Goal: Information Seeking & Learning: Learn about a topic

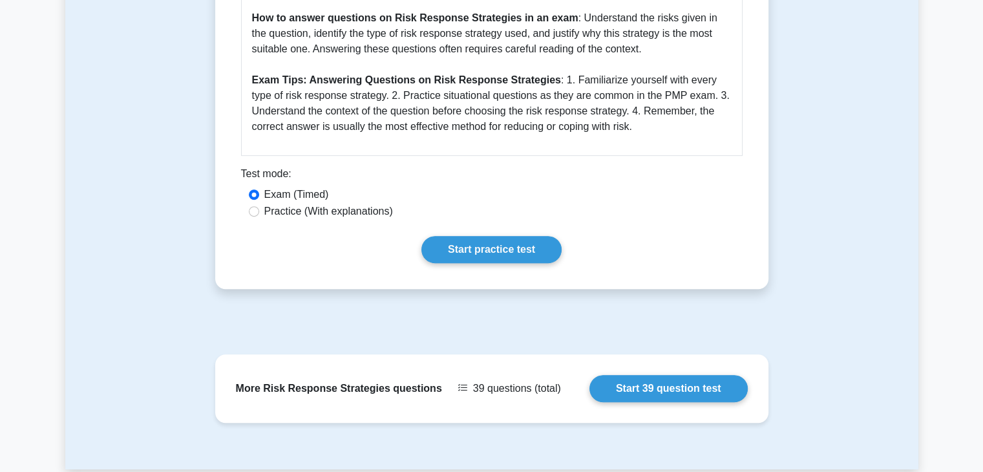
scroll to position [646, 0]
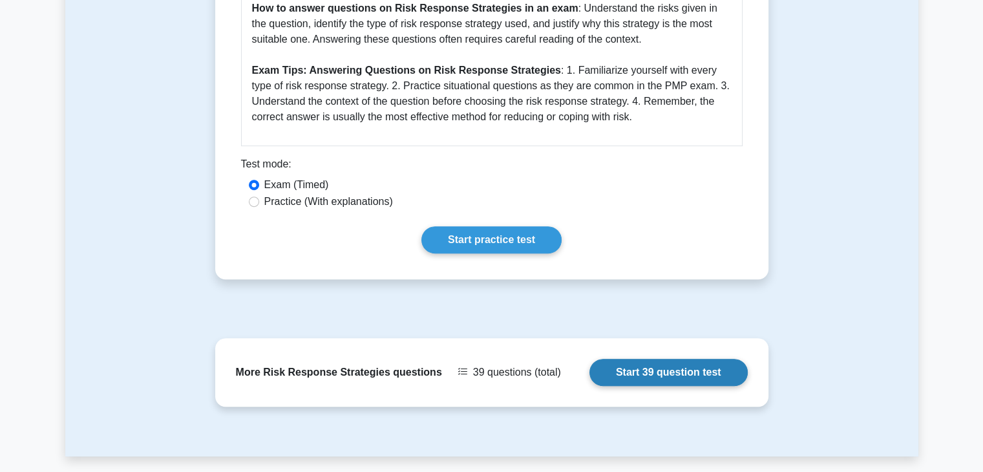
click at [665, 378] on link "Start 39 question test" at bounding box center [668, 372] width 158 height 27
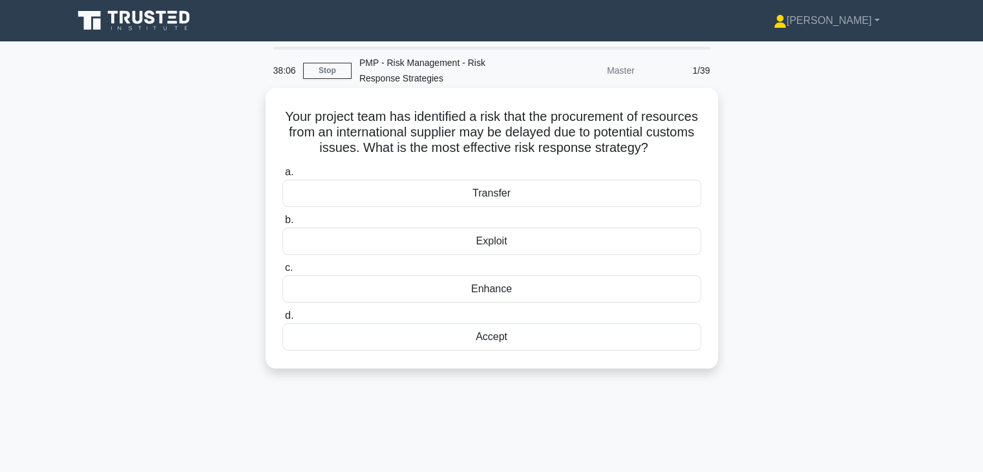
click at [602, 207] on div "Transfer" at bounding box center [491, 193] width 419 height 27
click at [282, 176] on input "a. Transfer" at bounding box center [282, 172] width 0 height 8
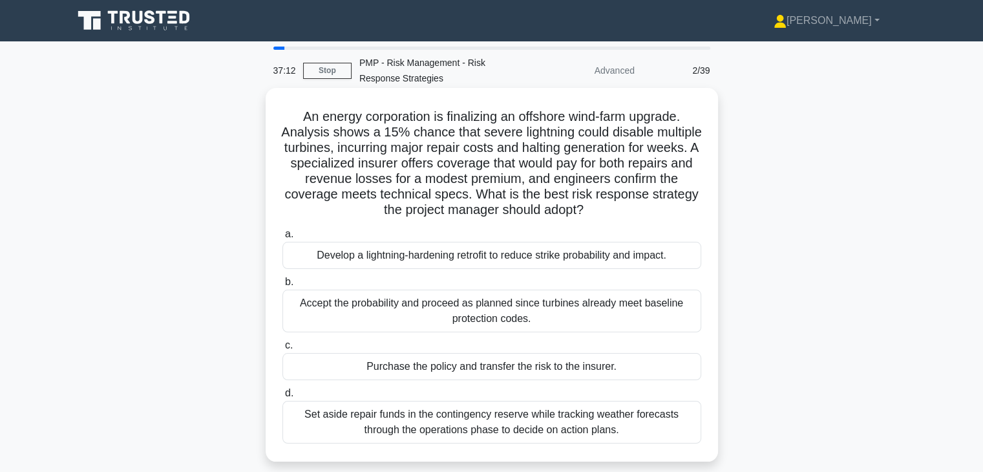
click at [634, 365] on div "Purchase the policy and transfer the risk to the insurer." at bounding box center [491, 366] width 419 height 27
click at [282, 350] on input "c. Purchase the policy and transfer the risk to the insurer." at bounding box center [282, 345] width 0 height 8
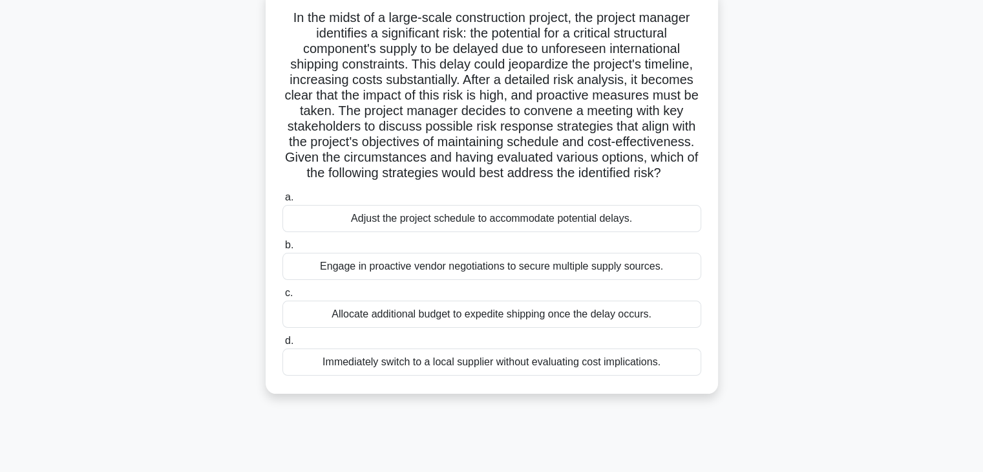
scroll to position [103, 0]
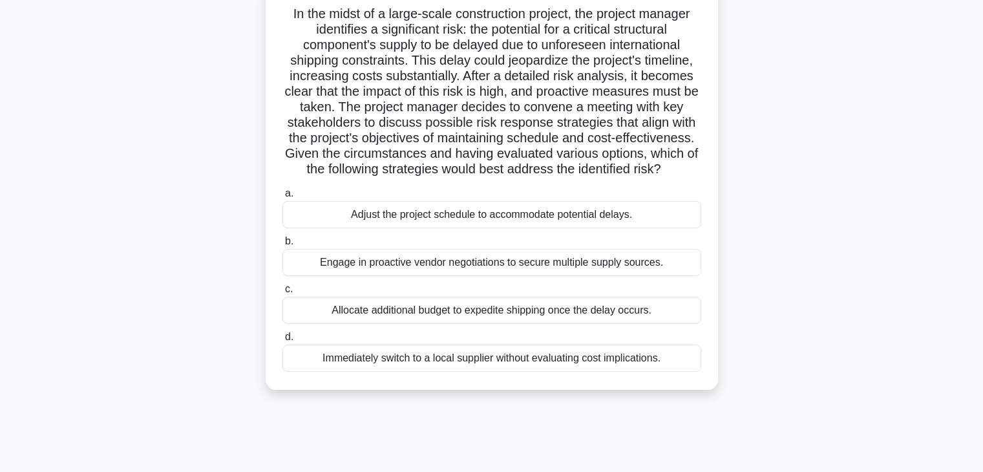
click at [653, 271] on div "Engage in proactive vendor negotiations to secure multiple supply sources." at bounding box center [491, 262] width 419 height 27
click at [282, 246] on input "b. Engage in proactive vendor negotiations to secure multiple supply sources." at bounding box center [282, 241] width 0 height 8
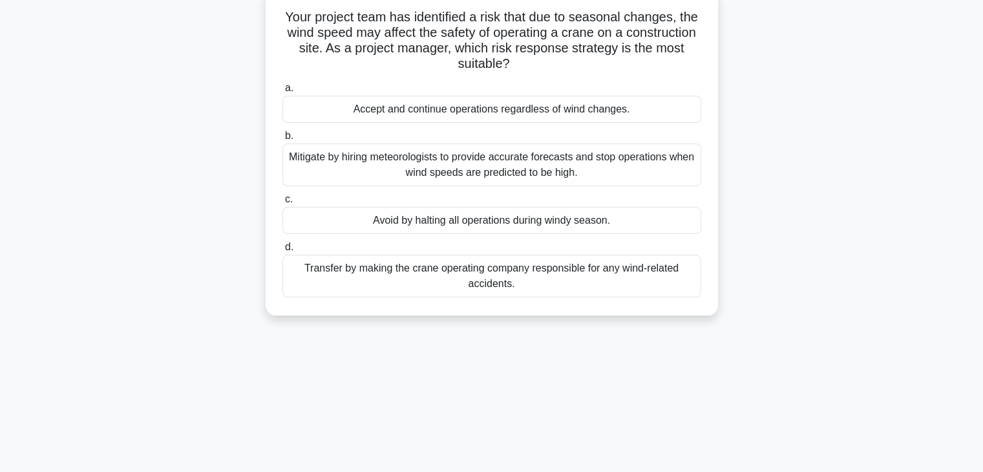
scroll to position [0, 0]
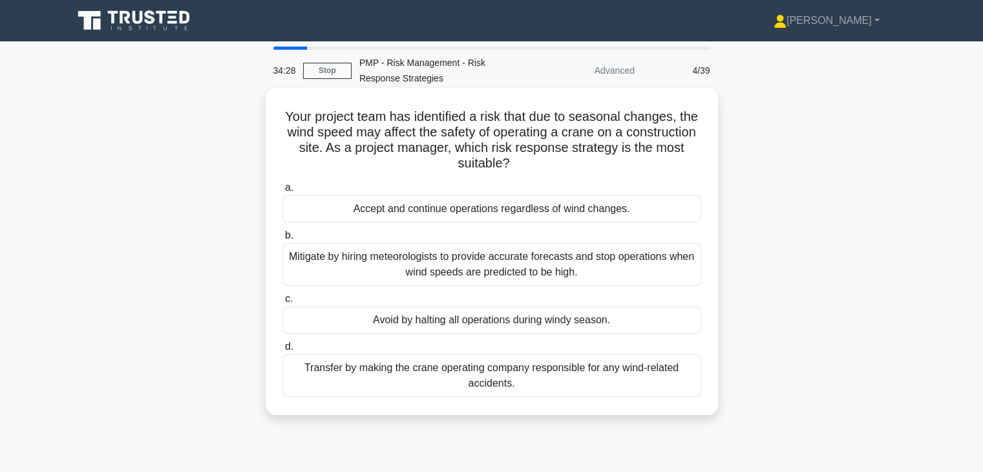
click at [637, 280] on div "Mitigate by hiring meteorologists to provide accurate forecasts and stop operat…" at bounding box center [491, 264] width 419 height 43
click at [282, 240] on input "b. Mitigate by hiring meteorologists to provide accurate forecasts and stop ope…" at bounding box center [282, 235] width 0 height 8
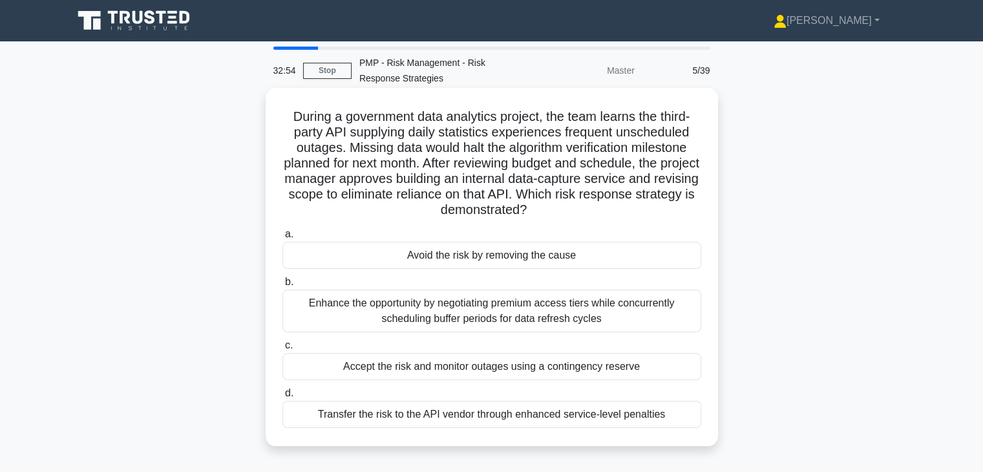
click at [604, 417] on div "Transfer the risk to the API vendor through enhanced service-level penalties" at bounding box center [491, 414] width 419 height 27
click at [282, 398] on input "d. Transfer the risk to the API vendor through enhanced service-level penalties" at bounding box center [282, 393] width 0 height 8
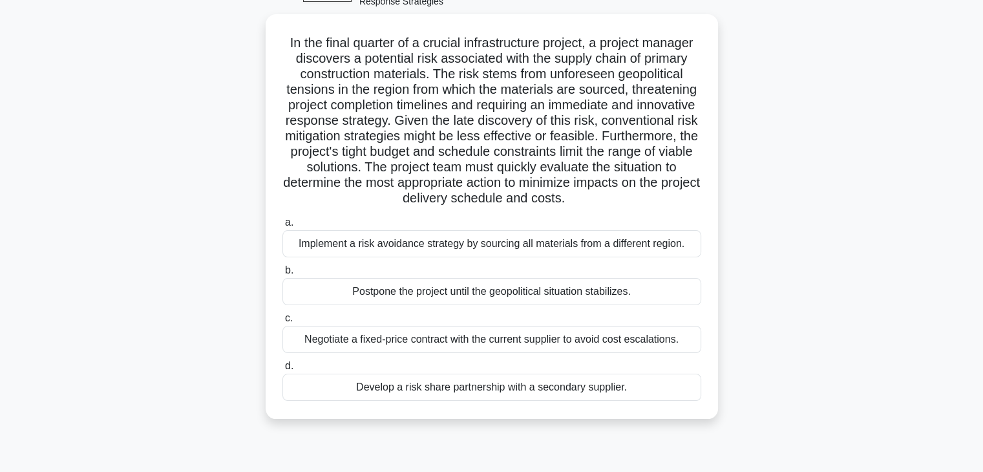
scroll to position [74, 0]
click at [609, 398] on div "Develop a risk share partnership with a secondary supplier." at bounding box center [491, 386] width 419 height 27
click at [282, 370] on input "d. Develop a risk share partnership with a secondary supplier." at bounding box center [282, 365] width 0 height 8
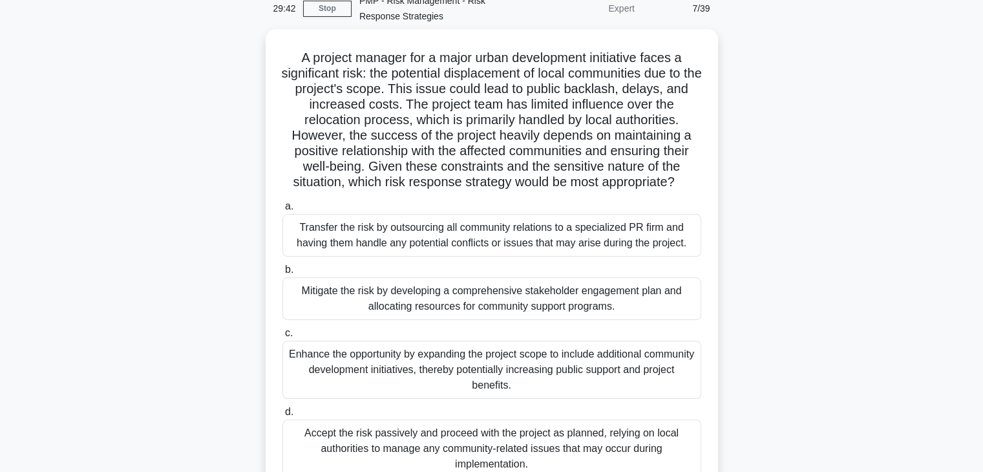
scroll to position [64, 0]
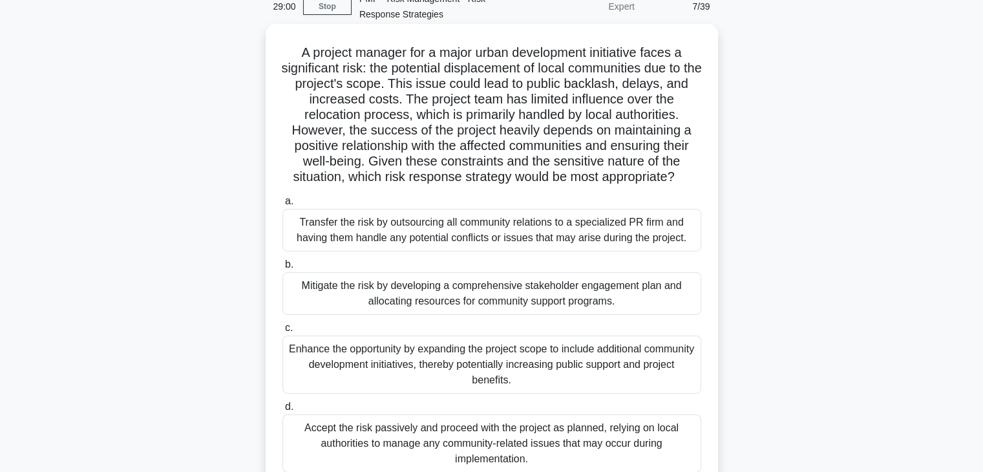
click at [660, 376] on div "Enhance the opportunity by expanding the project scope to include additional co…" at bounding box center [491, 364] width 419 height 58
click at [282, 332] on input "c. Enhance the opportunity by expanding the project scope to include additional…" at bounding box center [282, 328] width 0 height 8
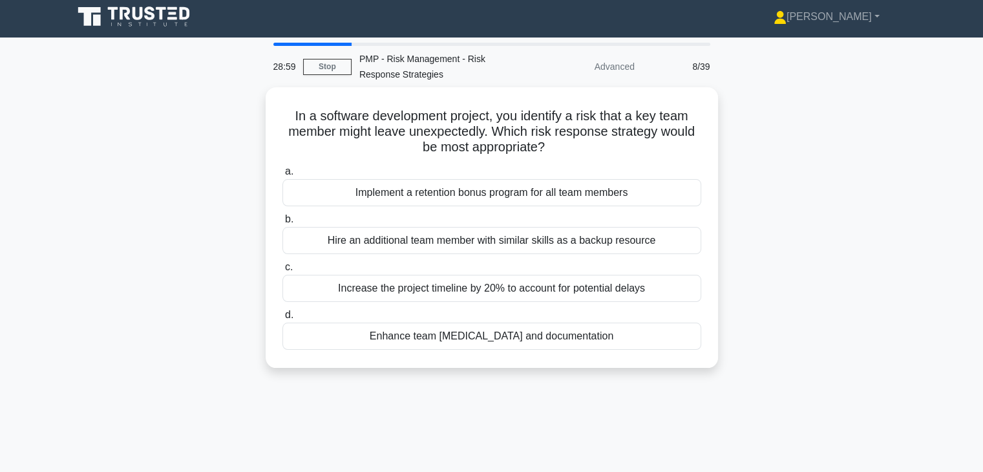
scroll to position [0, 0]
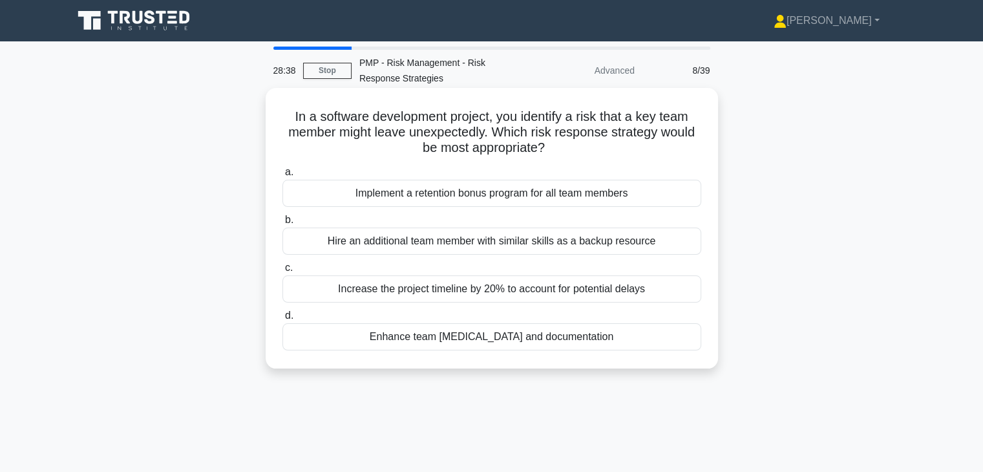
click at [600, 342] on div "Enhance team cross-training and documentation" at bounding box center [491, 336] width 419 height 27
click at [282, 320] on input "d. Enhance team cross-training and documentation" at bounding box center [282, 316] width 0 height 8
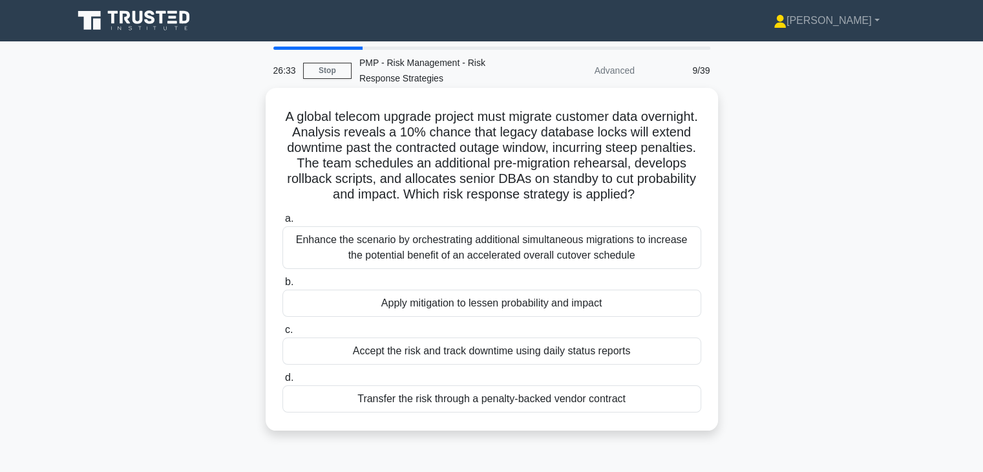
click at [543, 260] on div "Enhance the scenario by orchestrating additional simultaneous migrations to inc…" at bounding box center [491, 247] width 419 height 43
click at [282, 223] on input "a. Enhance the scenario by orchestrating additional simultaneous migrations to …" at bounding box center [282, 219] width 0 height 8
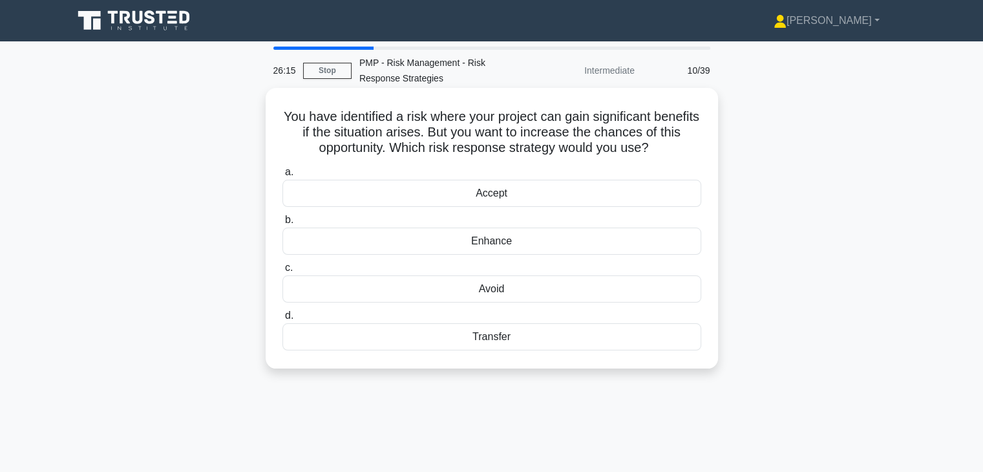
click at [533, 244] on div "Enhance" at bounding box center [491, 241] width 419 height 27
click at [282, 224] on input "b. Enhance" at bounding box center [282, 220] width 0 height 8
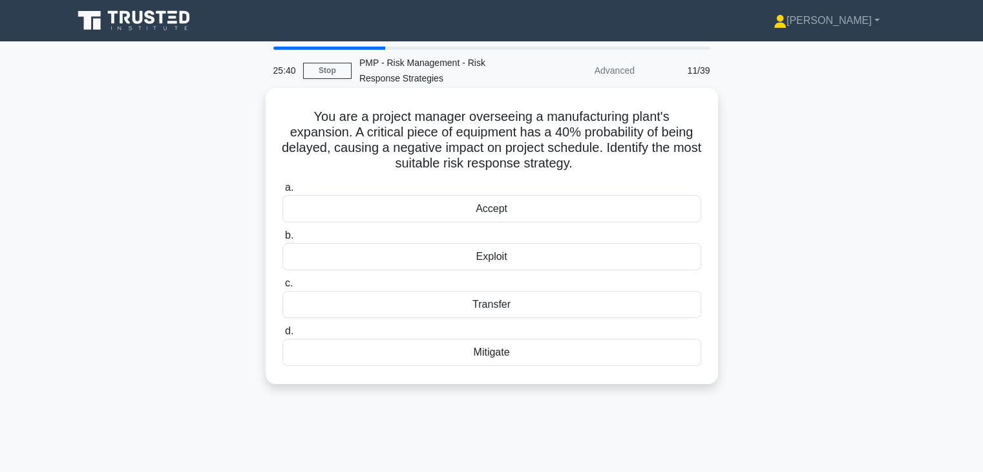
click at [530, 352] on div "Mitigate" at bounding box center [491, 352] width 419 height 27
click at [282, 335] on input "d. Mitigate" at bounding box center [282, 331] width 0 height 8
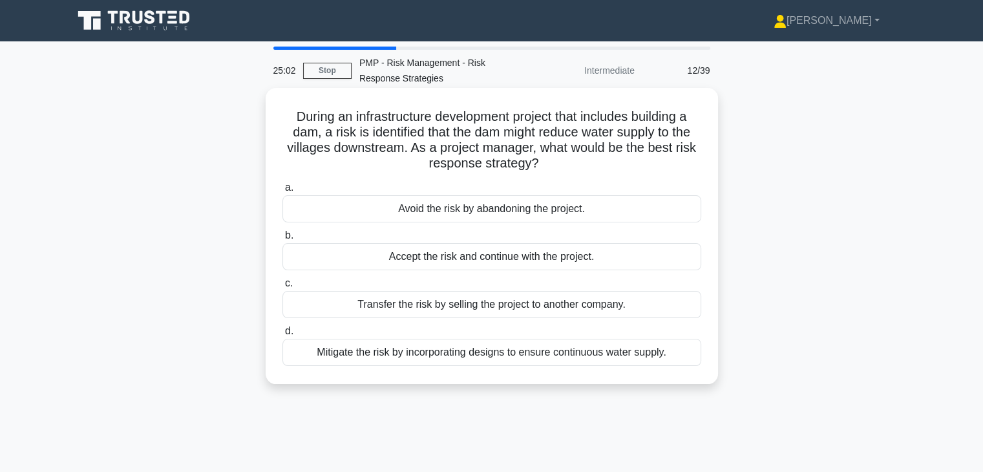
click at [544, 356] on div "Mitigate the risk by incorporating designs to ensure continuous water supply." at bounding box center [491, 352] width 419 height 27
click at [282, 335] on input "d. Mitigate the risk by incorporating designs to ensure continuous water supply." at bounding box center [282, 331] width 0 height 8
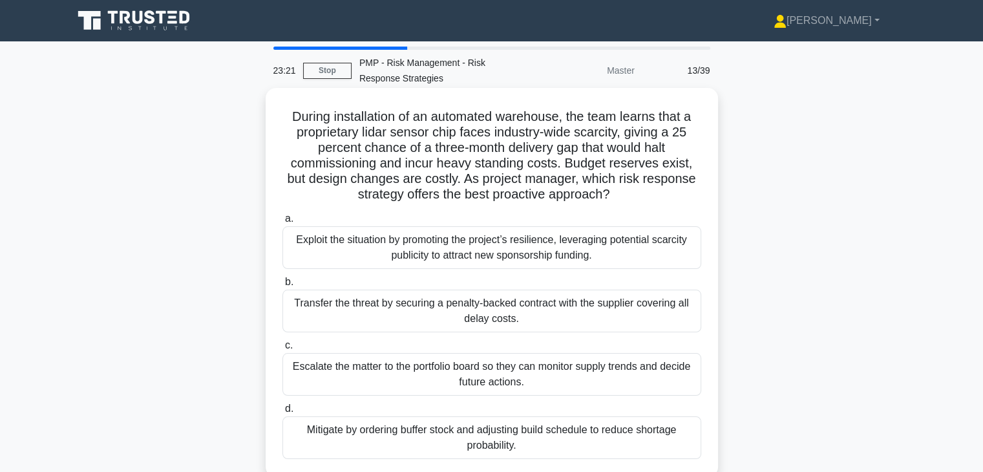
click at [571, 457] on div "Mitigate by ordering buffer stock and adjusting build schedule to reduce shorta…" at bounding box center [491, 437] width 419 height 43
click at [282, 413] on input "d. Mitigate by ordering buffer stock and adjusting build schedule to reduce sho…" at bounding box center [282, 409] width 0 height 8
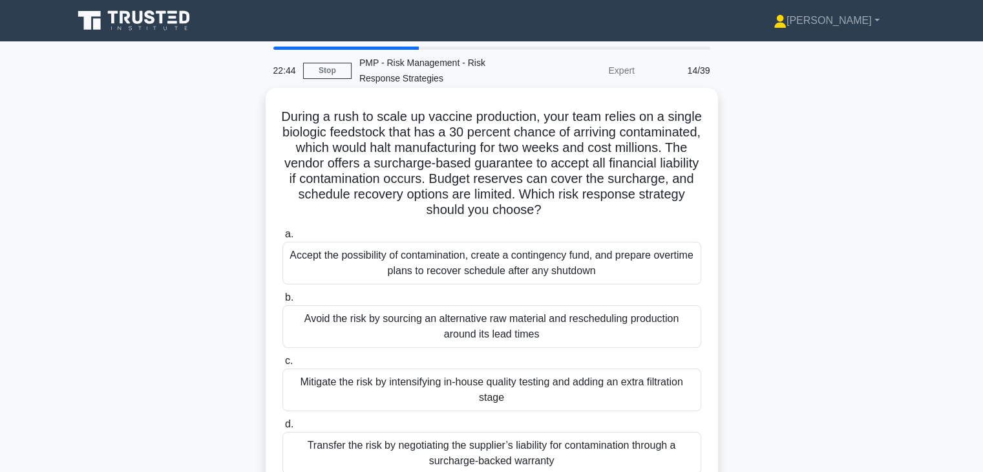
click at [581, 379] on div "Mitigate the risk by intensifying in-house quality testing and adding an extra …" at bounding box center [491, 389] width 419 height 43
click at [282, 365] on input "c. Mitigate the risk by intensifying in-house quality testing and adding an ext…" at bounding box center [282, 361] width 0 height 8
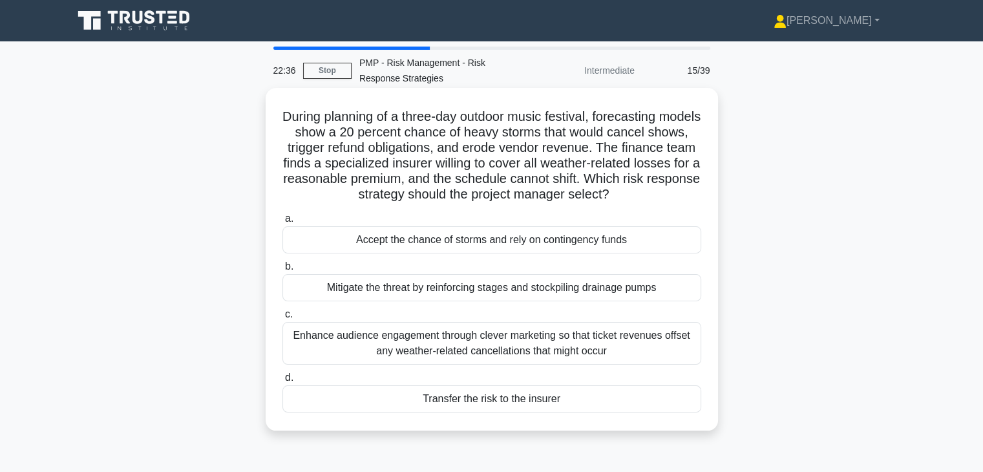
click at [560, 287] on div "Mitigate the threat by reinforcing stages and stockpiling drainage pumps" at bounding box center [491, 287] width 419 height 27
click at [282, 271] on input "b. Mitigate the threat by reinforcing stages and stockpiling drainage pumps" at bounding box center [282, 266] width 0 height 8
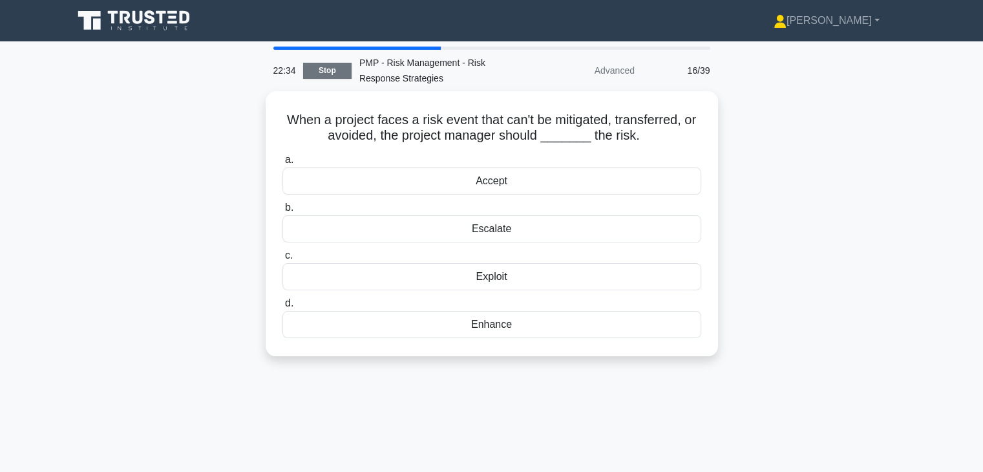
click at [346, 76] on link "Stop" at bounding box center [327, 71] width 48 height 16
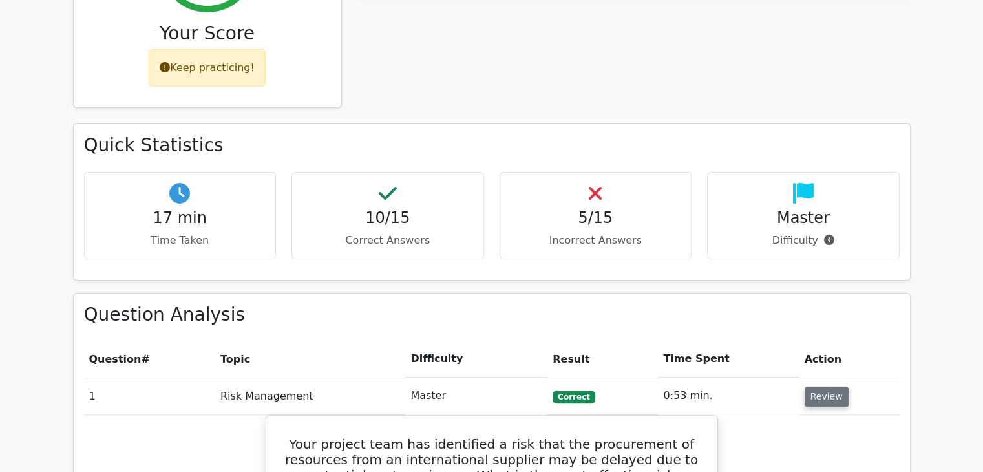
click at [822, 399] on button "Review" at bounding box center [827, 397] width 44 height 20
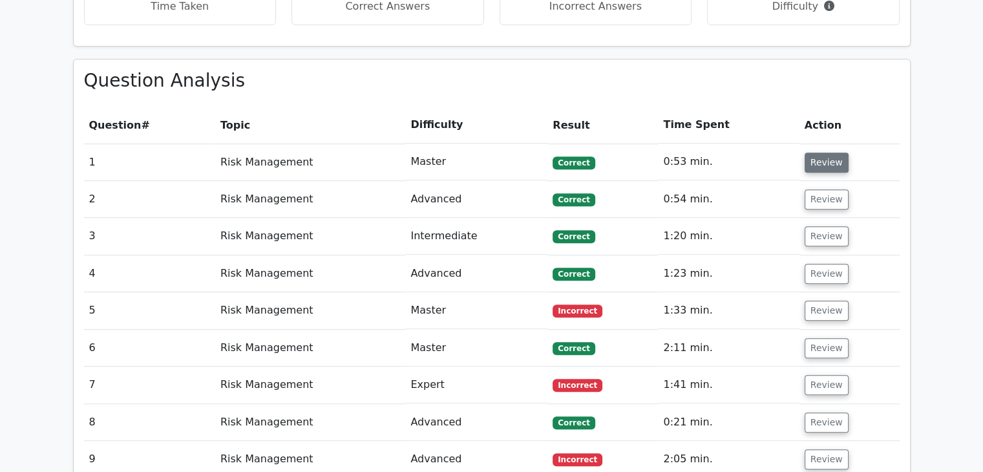
scroll to position [512, 0]
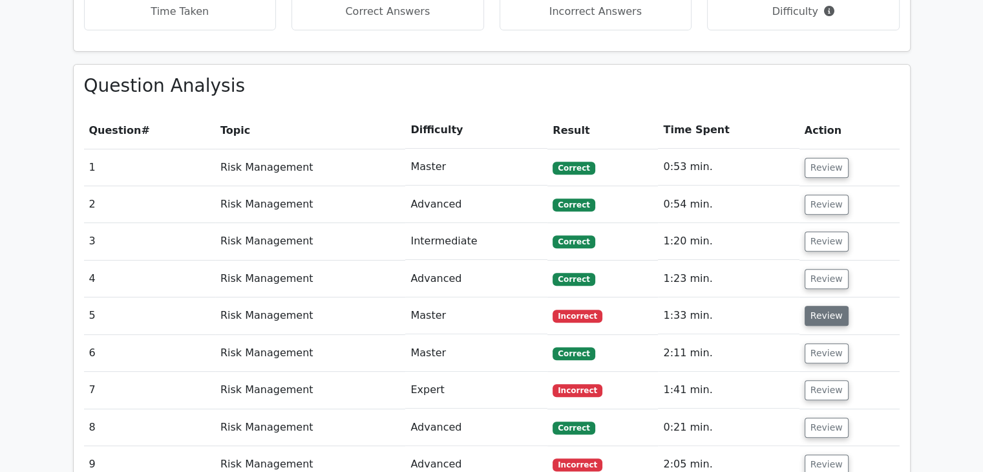
click at [814, 311] on button "Review" at bounding box center [827, 316] width 44 height 20
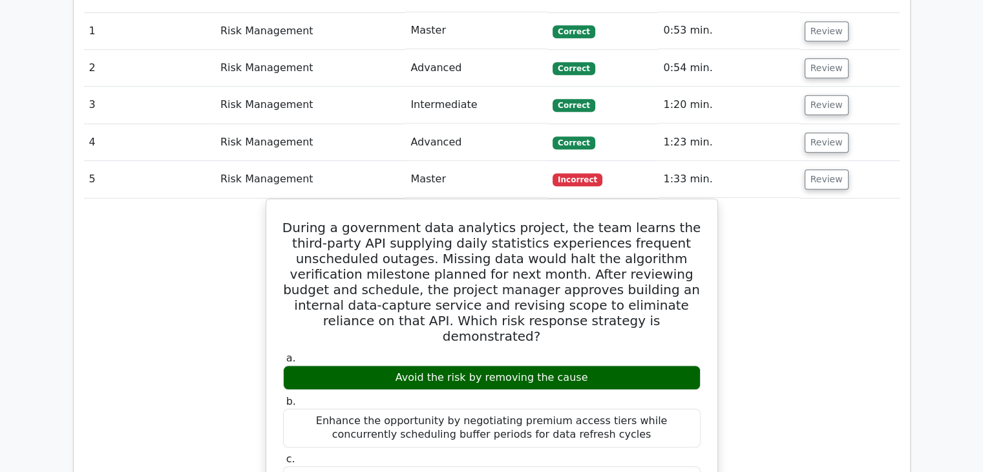
scroll to position [648, 0]
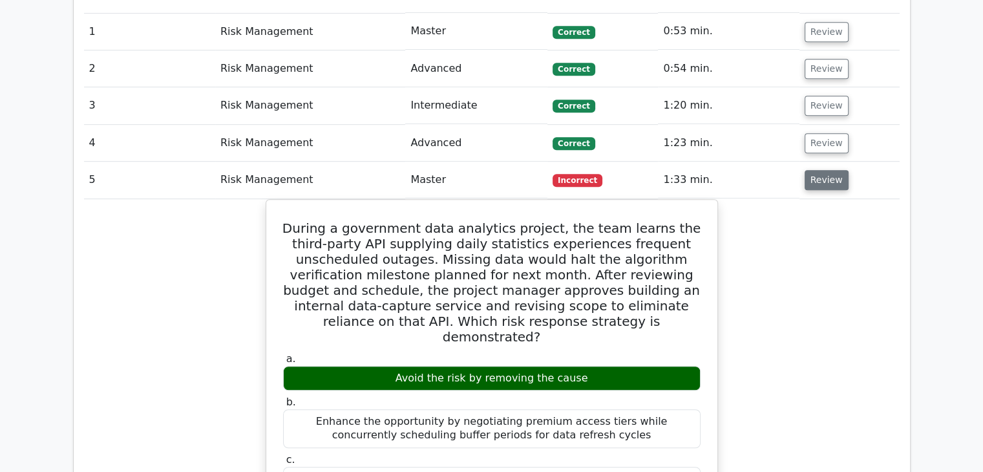
click at [822, 175] on button "Review" at bounding box center [827, 180] width 44 height 20
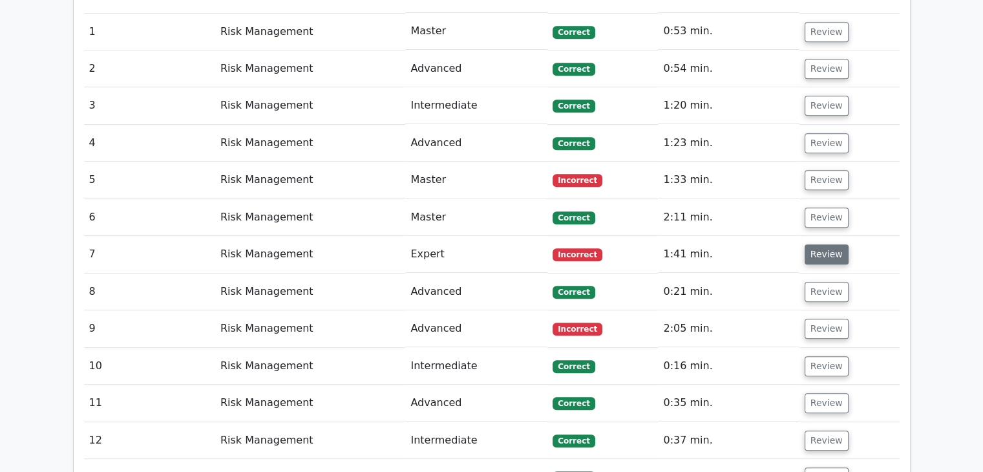
click at [809, 247] on button "Review" at bounding box center [827, 254] width 44 height 20
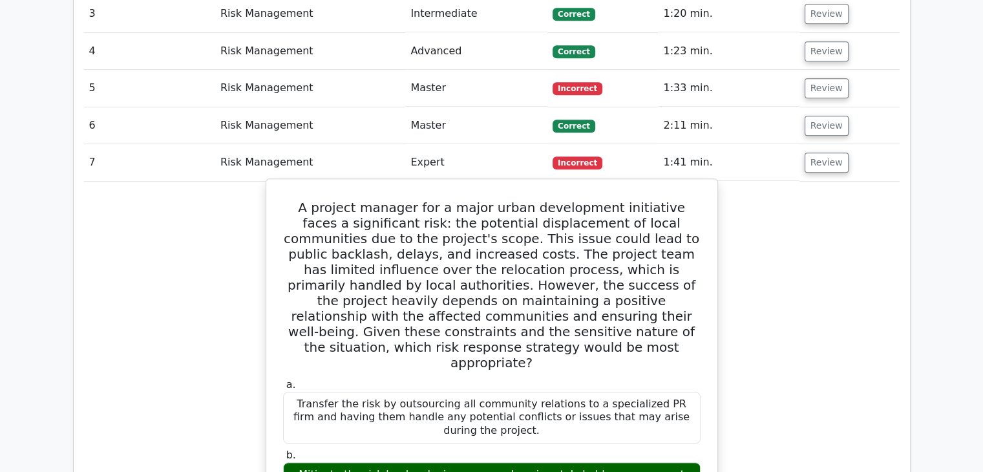
scroll to position [739, 0]
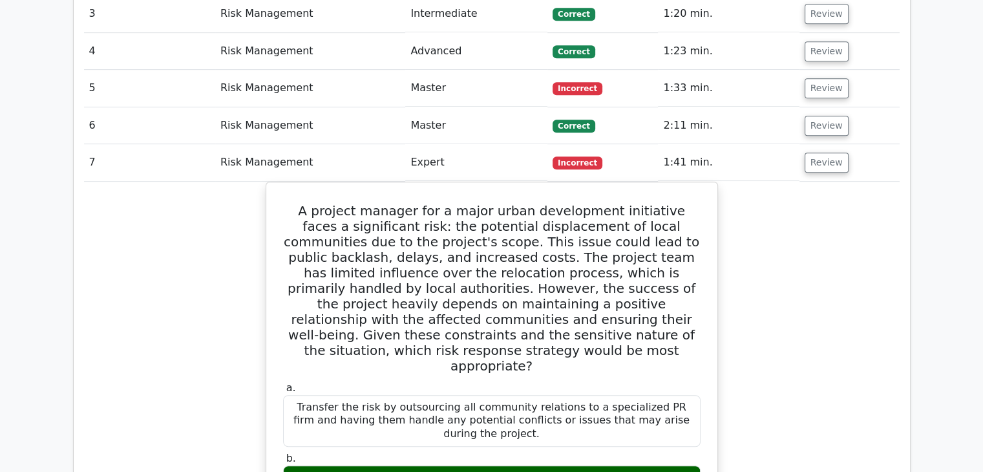
click at [813, 147] on td "Review" at bounding box center [850, 162] width 100 height 37
click at [813, 153] on button "Review" at bounding box center [827, 163] width 44 height 20
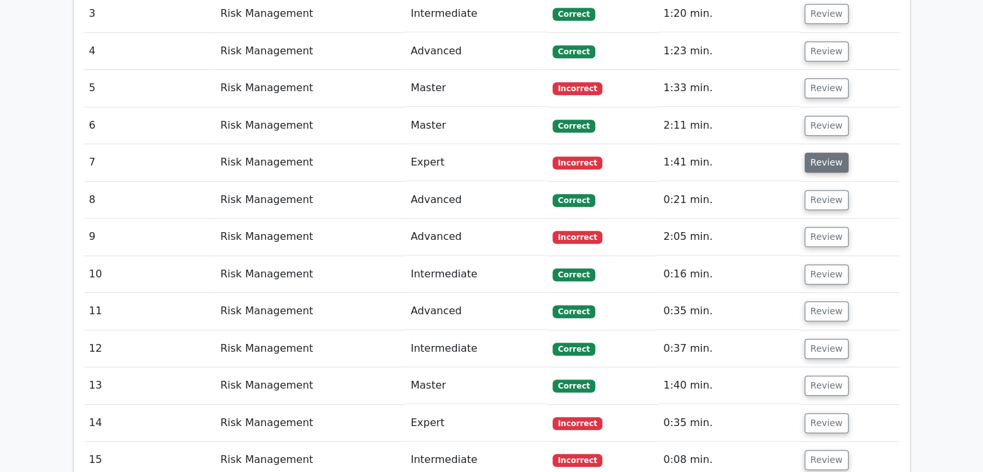
click at [813, 153] on button "Review" at bounding box center [827, 163] width 44 height 20
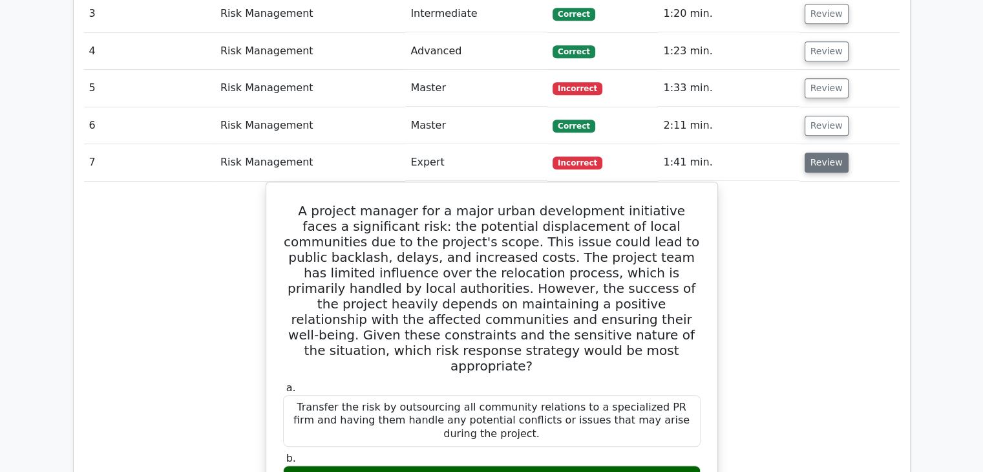
click at [813, 156] on button "Review" at bounding box center [827, 163] width 44 height 20
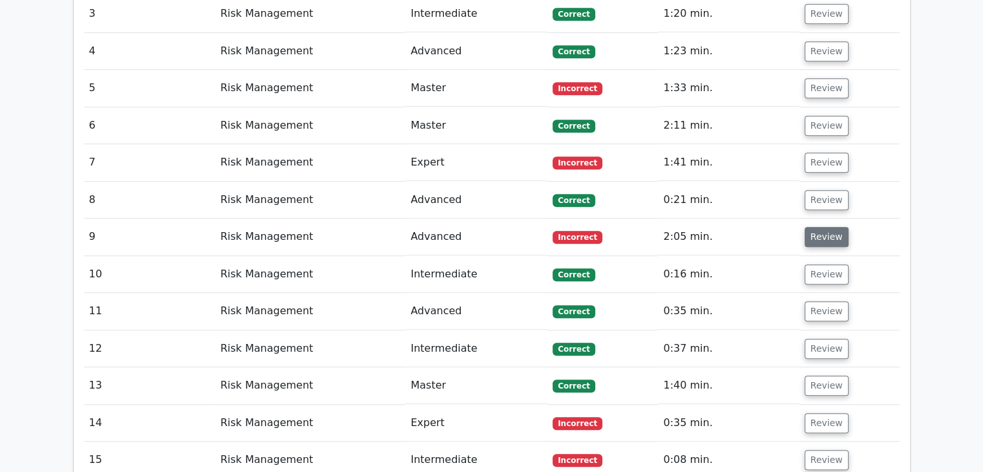
click at [805, 236] on button "Review" at bounding box center [827, 237] width 44 height 20
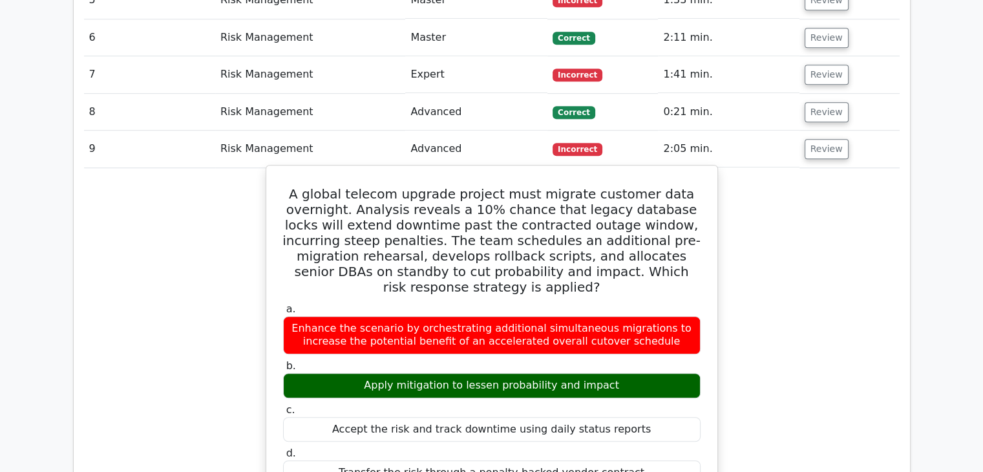
scroll to position [873, 0]
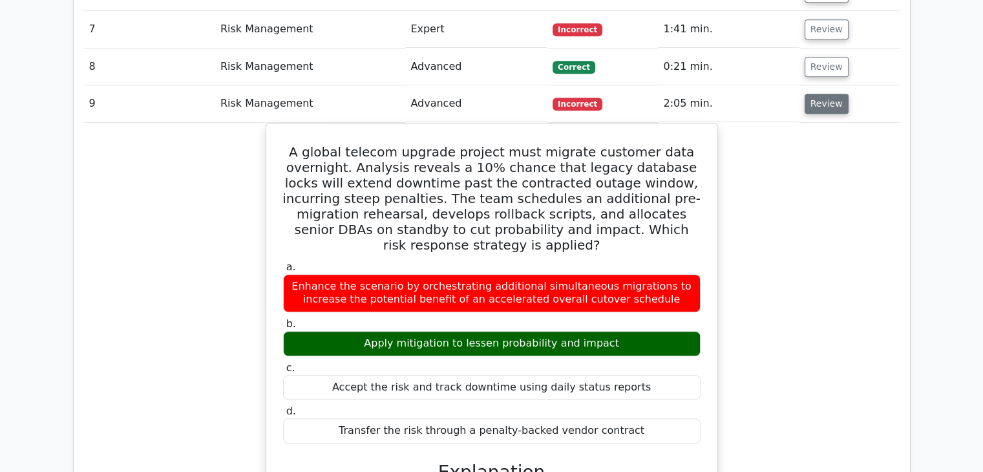
click at [813, 107] on button "Review" at bounding box center [827, 104] width 44 height 20
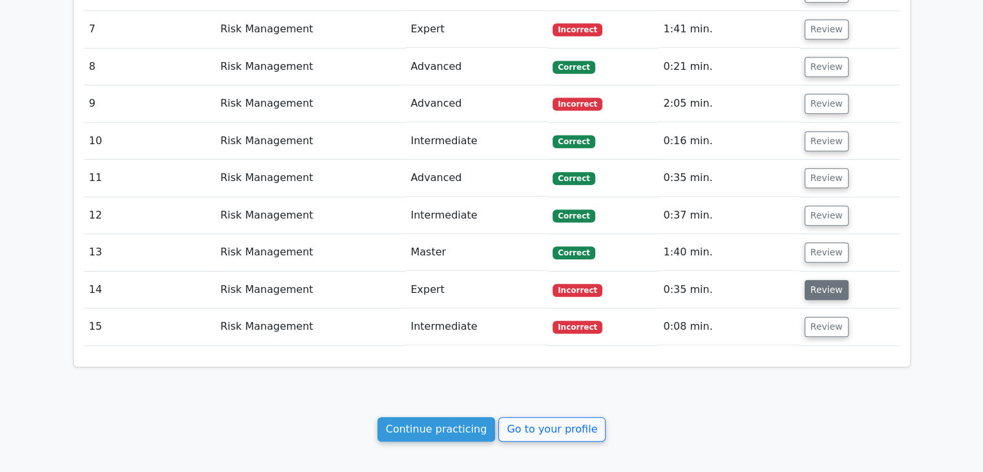
click at [811, 288] on button "Review" at bounding box center [827, 290] width 44 height 20
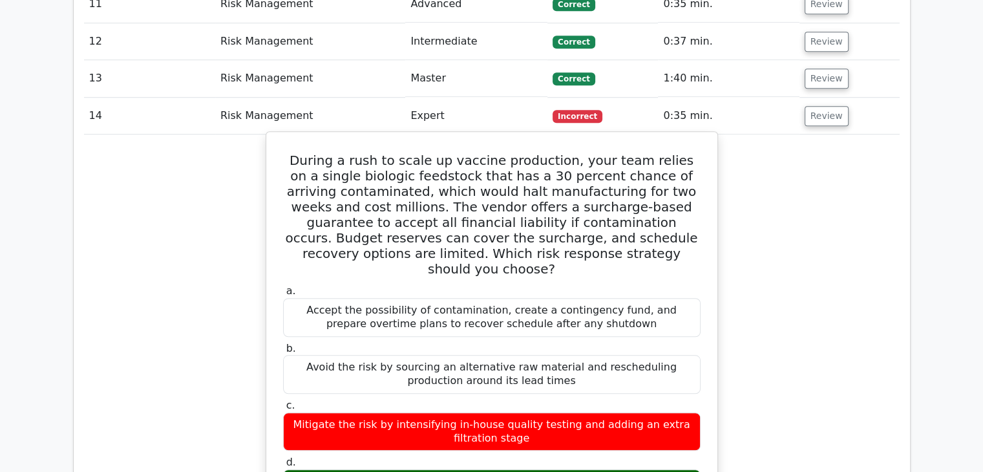
scroll to position [1039, 0]
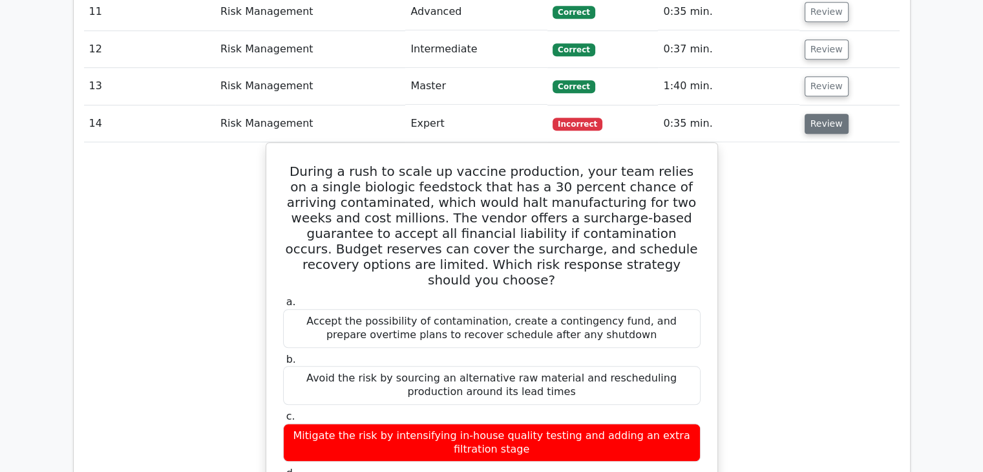
click at [805, 119] on button "Review" at bounding box center [827, 124] width 44 height 20
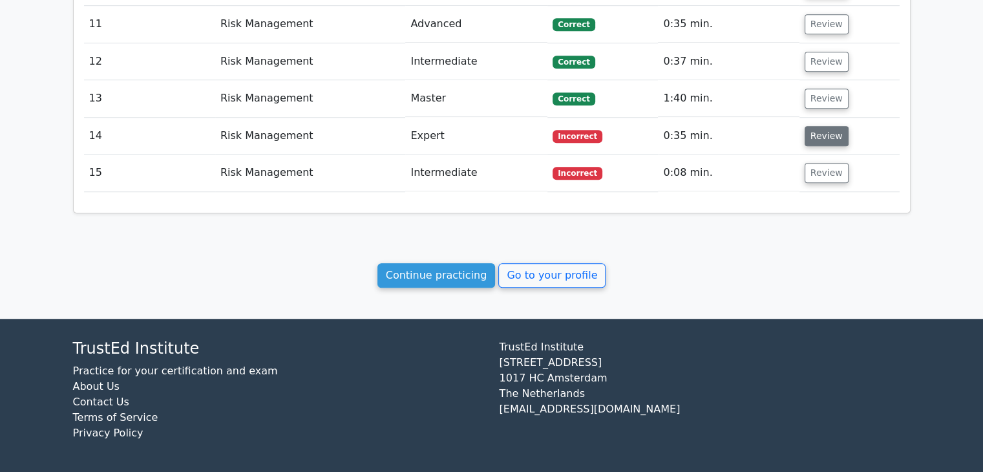
scroll to position [1021, 0]
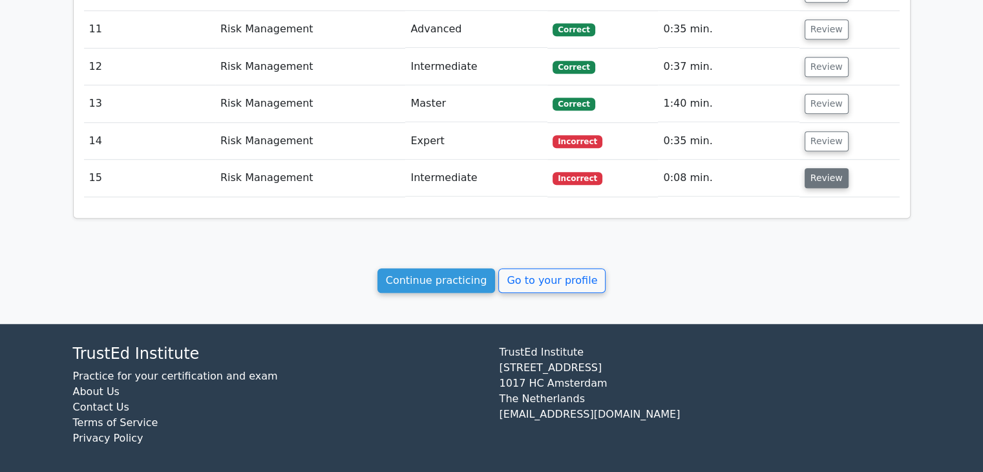
click at [817, 175] on button "Review" at bounding box center [827, 178] width 44 height 20
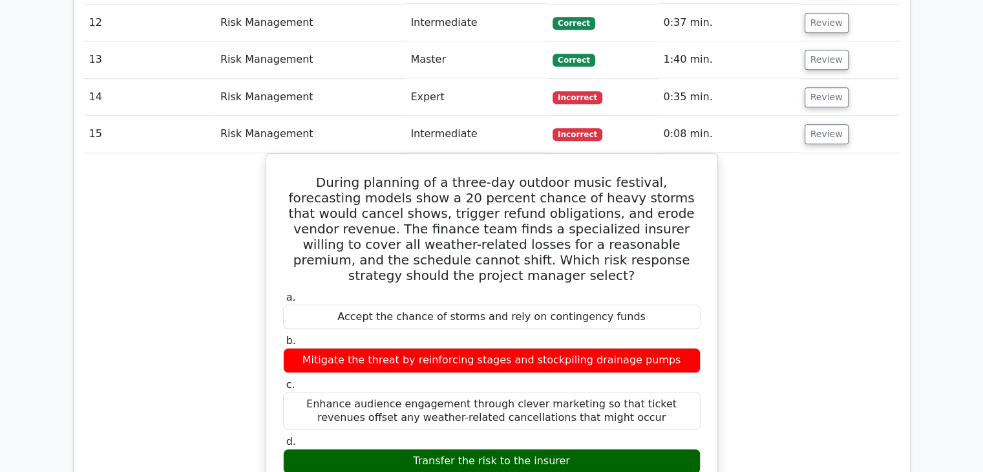
scroll to position [1063, 0]
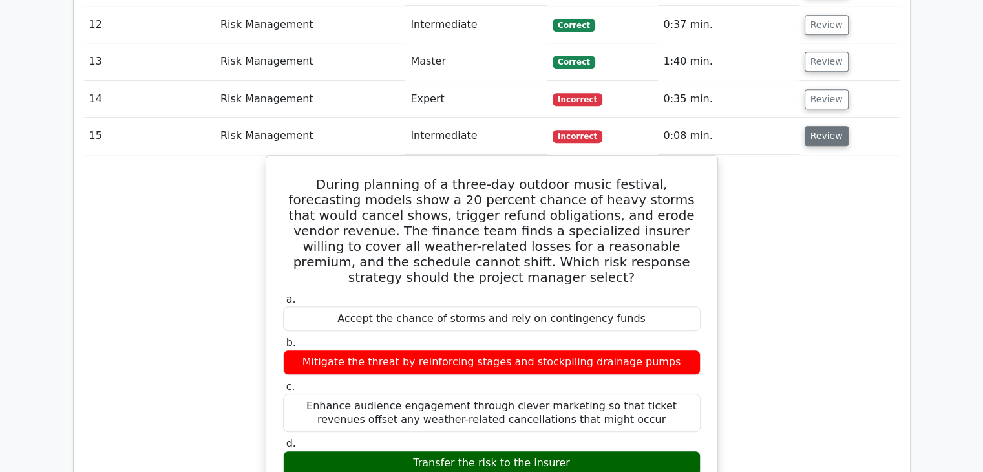
click at [828, 142] on button "Review" at bounding box center [827, 136] width 44 height 20
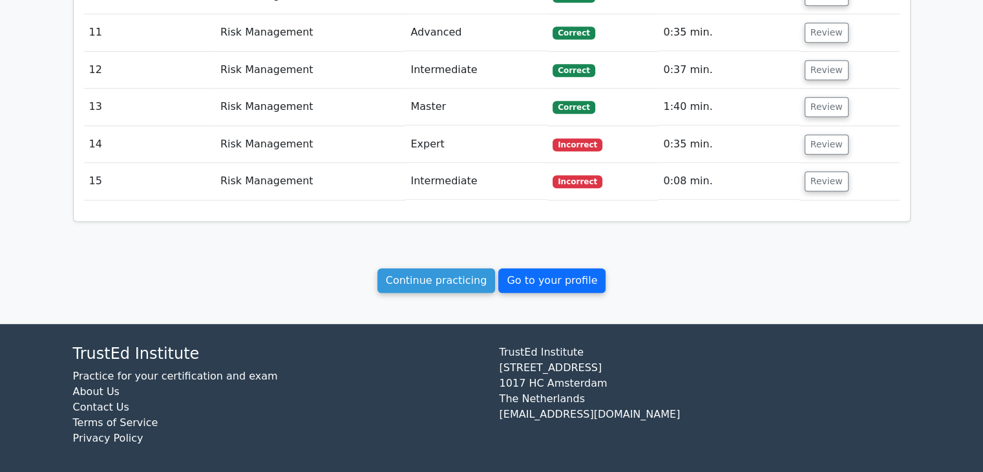
click at [527, 273] on link "Go to your profile" at bounding box center [551, 280] width 107 height 25
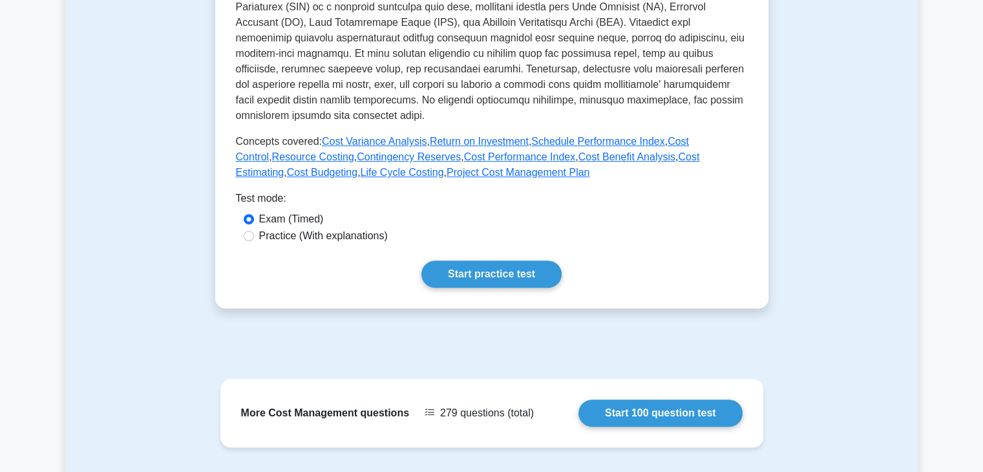
scroll to position [483, 0]
